Goal: Use online tool/utility: Utilize a website feature to perform a specific function

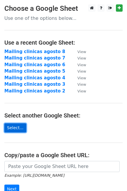
click at [18, 129] on link "Select..." at bounding box center [15, 127] width 22 height 9
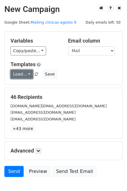
click at [23, 75] on link "Load..." at bounding box center [21, 74] width 22 height 9
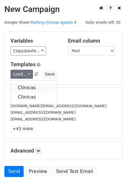
click at [27, 87] on link "Clinicas" at bounding box center [34, 87] width 46 height 9
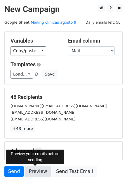
click at [41, 171] on link "Preview" at bounding box center [38, 171] width 26 height 11
